Goal: Information Seeking & Learning: Learn about a topic

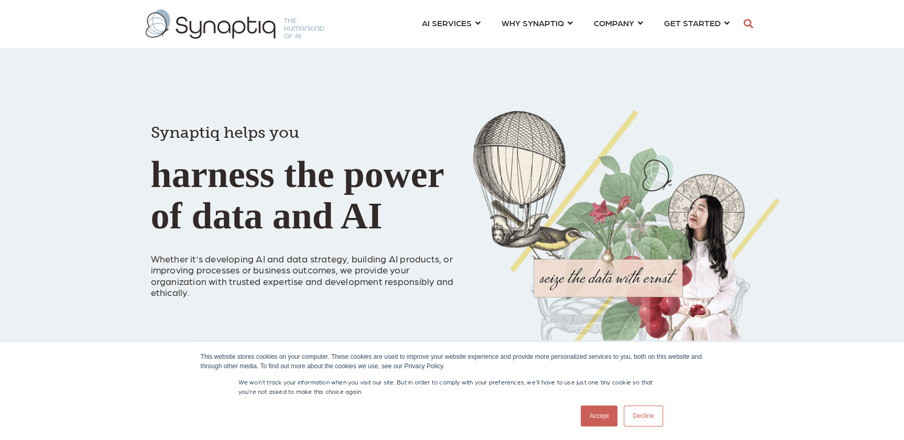
click at [594, 420] on link "Accept" at bounding box center [599, 416] width 37 height 21
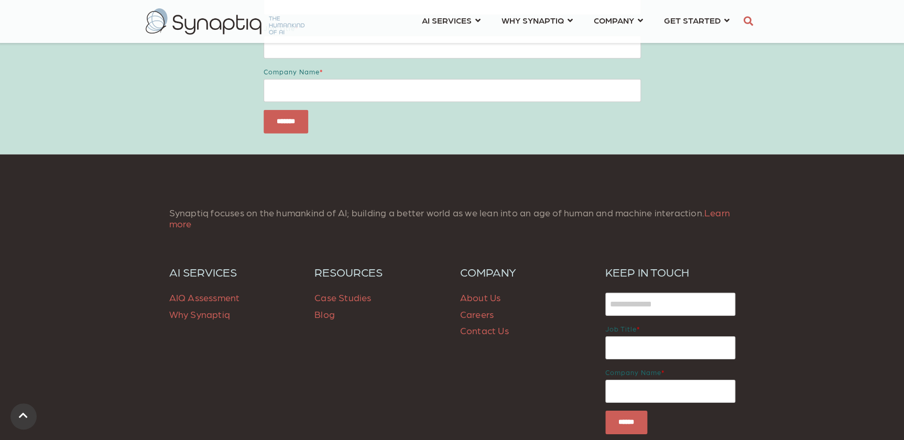
scroll to position [1143, 0]
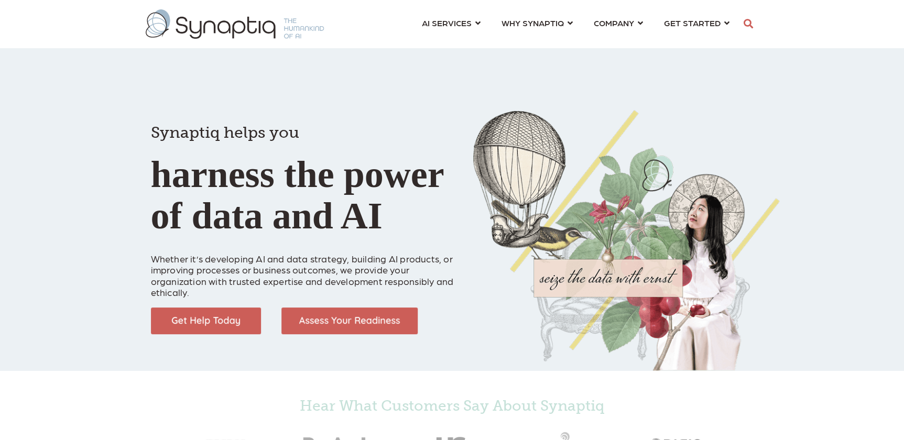
scroll to position [0, 5]
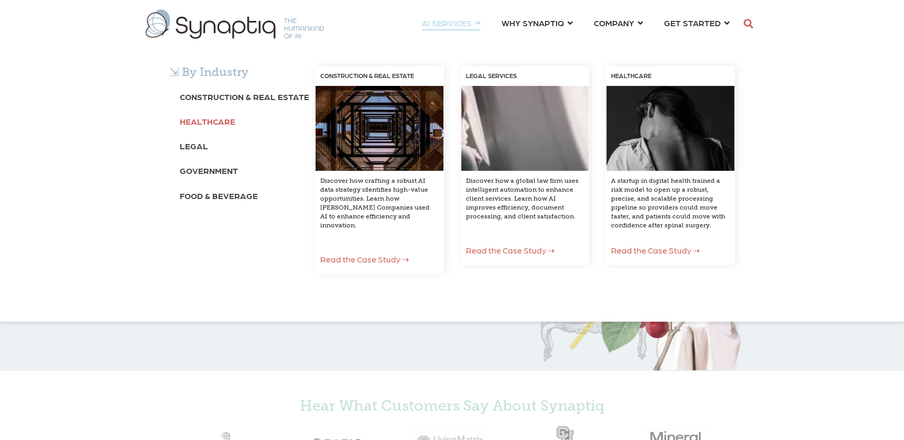
click at [204, 121] on b "Healthcare" at bounding box center [208, 121] width 56 height 10
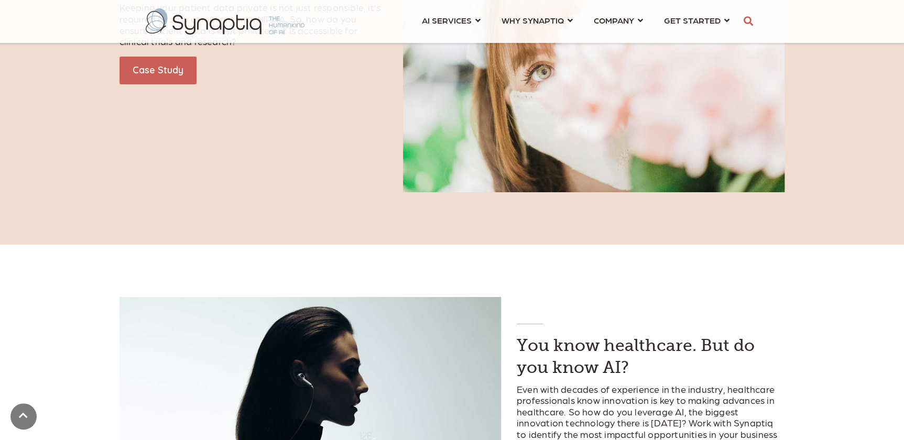
scroll to position [1715, 0]
